Goal: Task Accomplishment & Management: Manage account settings

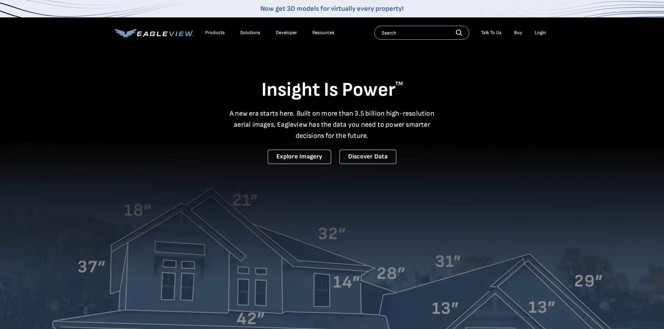
click at [543, 33] on div "Login" at bounding box center [541, 33] width 12 height 6
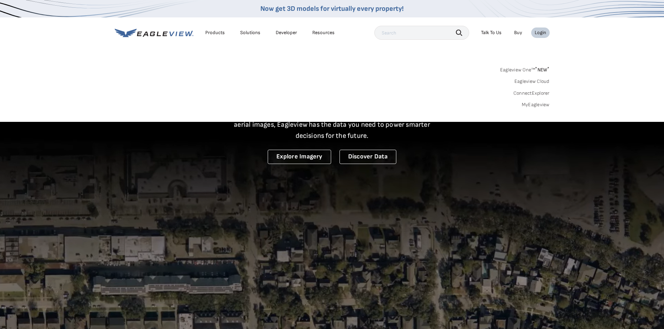
click at [539, 102] on link "MyEagleview" at bounding box center [536, 105] width 28 height 6
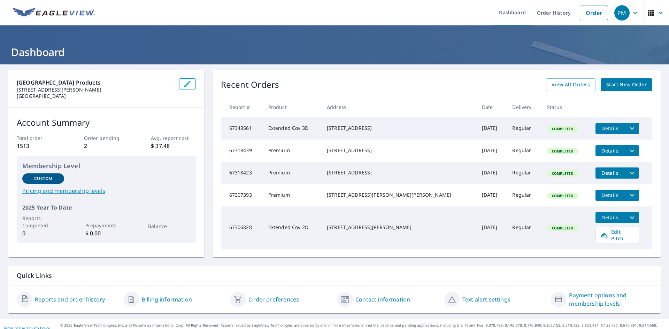
click at [626, 15] on span "PM" at bounding box center [628, 13] width 26 height 17
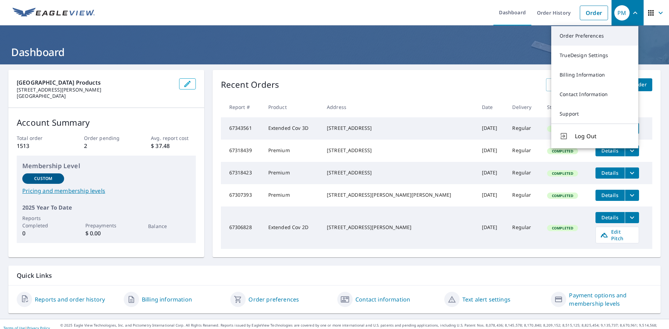
click at [594, 32] on link "Order Preferences" at bounding box center [594, 36] width 87 height 20
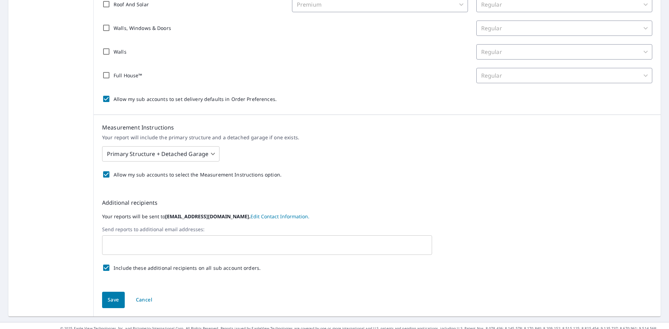
scroll to position [193, 0]
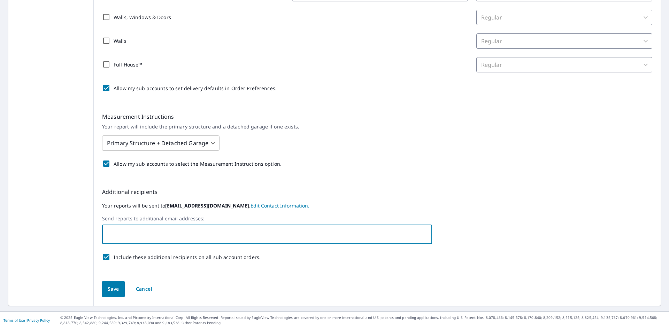
click at [206, 230] on input "text" at bounding box center [261, 234] width 313 height 13
type input "kstratton@ncbp.com"
type input "mattbrown@ncbp.com"
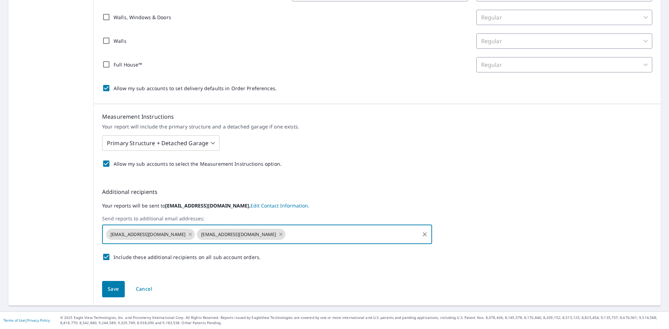
click at [449, 160] on div "Allow my sub accounts to select the Measurement Instructions option." at bounding box center [377, 164] width 550 height 15
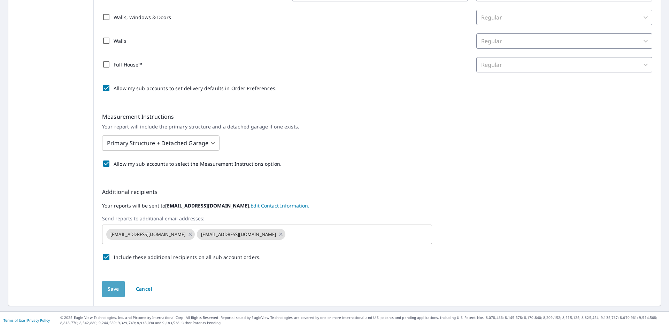
click at [111, 292] on span "Save" at bounding box center [114, 289] width 12 height 9
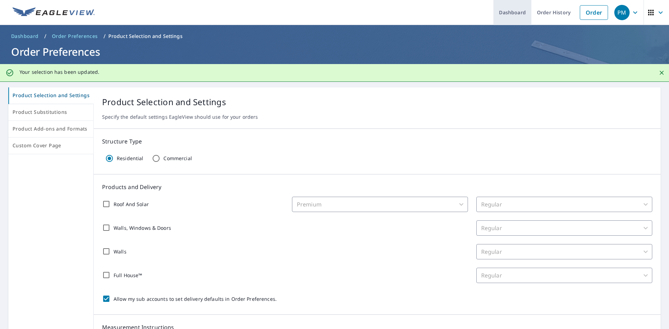
scroll to position [0, 0]
